Goal: Information Seeking & Learning: Learn about a topic

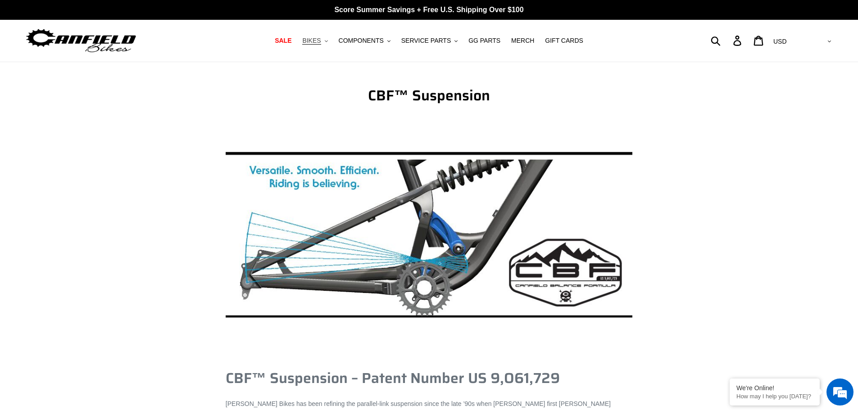
click at [321, 41] on span "BIKES" at bounding box center [311, 41] width 18 height 8
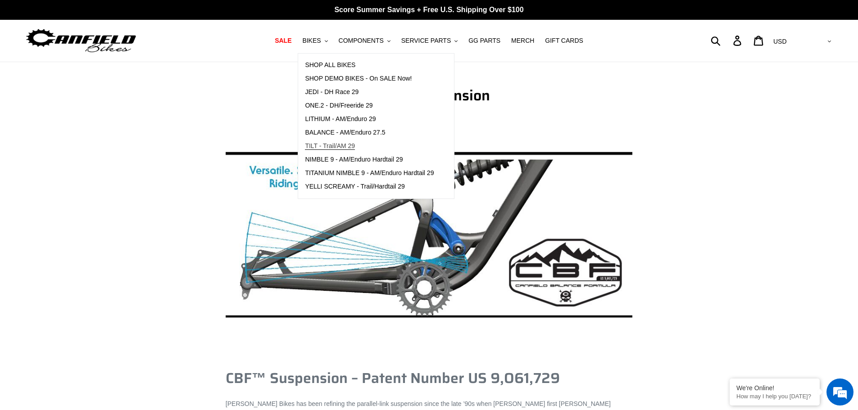
click at [331, 145] on span "TILT - Trail/AM 29" at bounding box center [330, 146] width 50 height 8
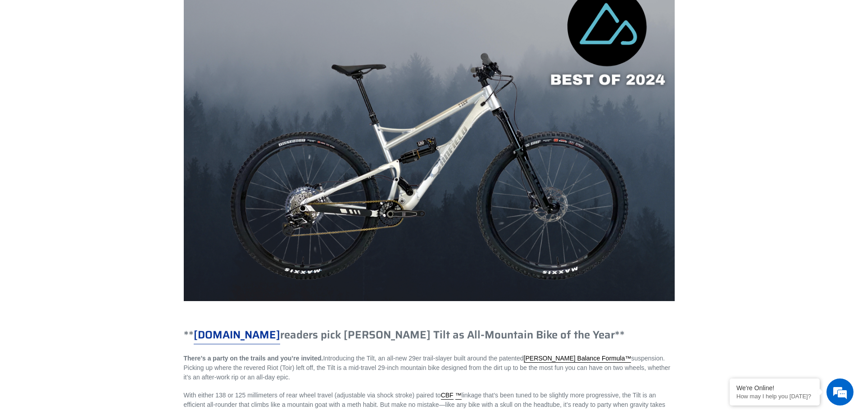
scroll to position [765, 0]
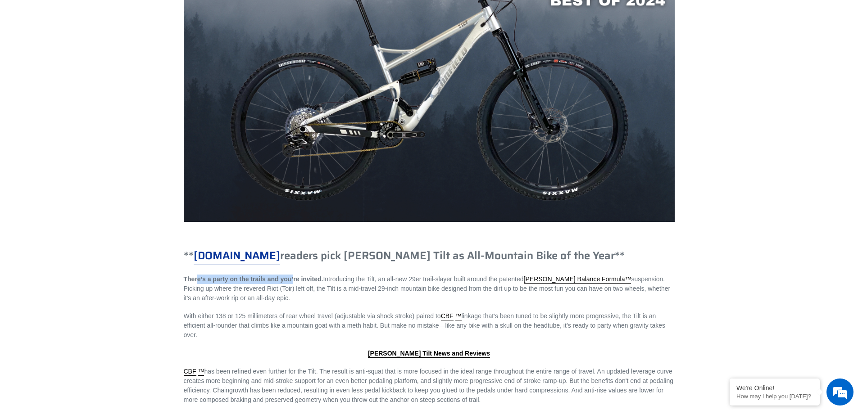
drag, startPoint x: 198, startPoint y: 277, endPoint x: 292, endPoint y: 276, distance: 93.7
click at [292, 276] on span "There’s a party on the trails and you’re invited." at bounding box center [254, 279] width 140 height 7
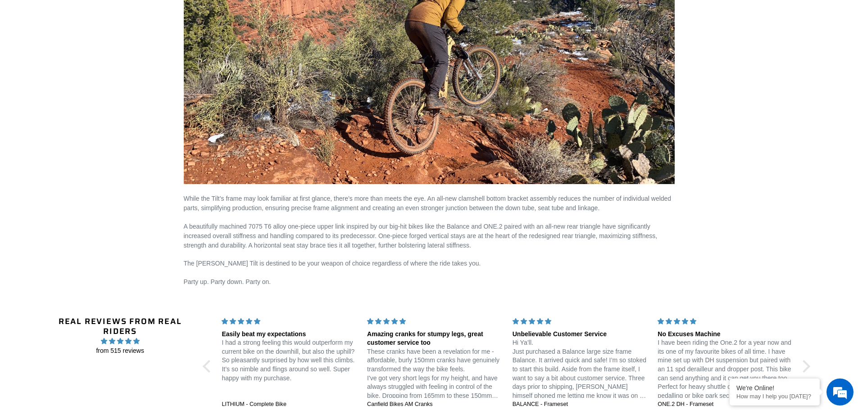
scroll to position [1396, 0]
